Goal: Task Accomplishment & Management: Complete application form

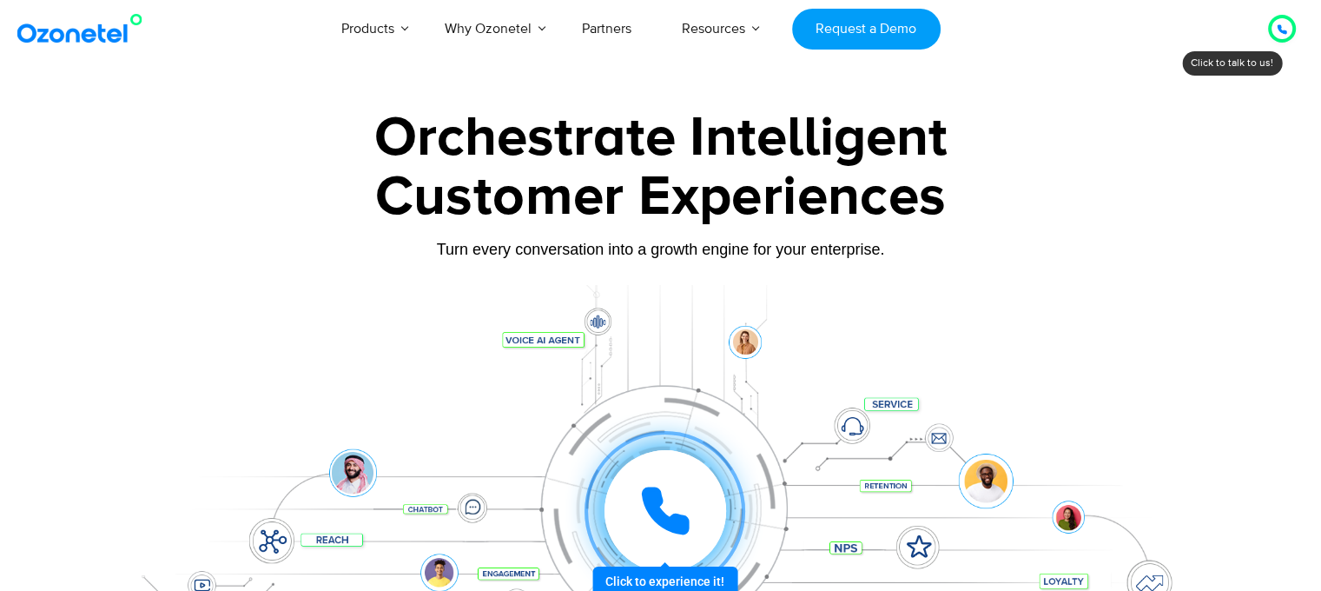
click at [1270, 23] on div at bounding box center [1282, 29] width 28 height 28
click at [1282, 29] on icon at bounding box center [1282, 29] width 10 height 10
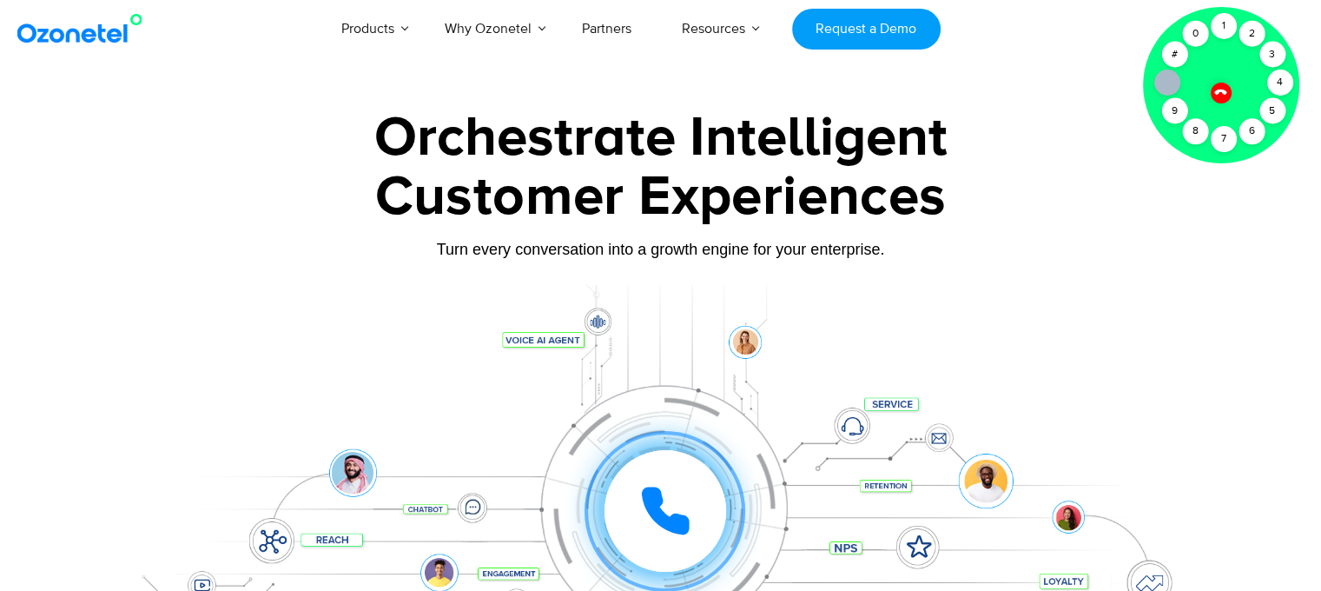
click at [1047, 166] on div "Customer Experiences" at bounding box center [661, 196] width 1086 height 83
click at [875, 24] on link "Request a Demo" at bounding box center [866, 29] width 149 height 41
